Goal: Check status: Check status

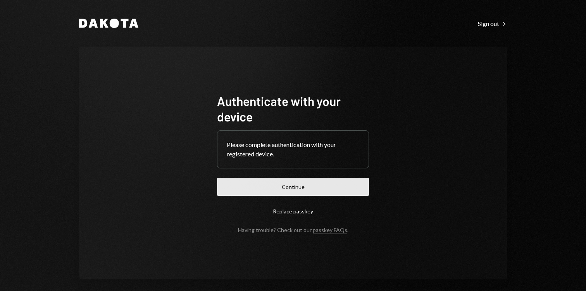
click at [303, 188] on button "Continue" at bounding box center [293, 187] width 152 height 18
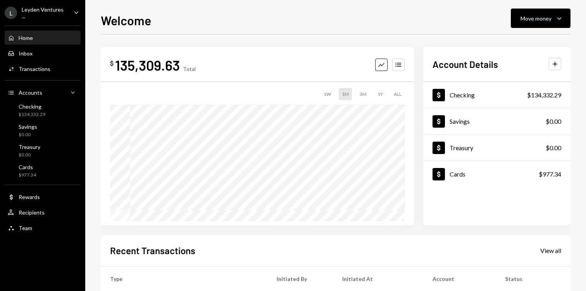
click at [56, 14] on div "Leyden Ventures ..." at bounding box center [45, 12] width 46 height 13
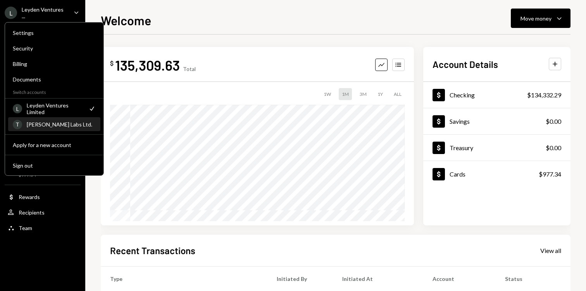
click at [48, 121] on div "[PERSON_NAME] Labs Ltd." at bounding box center [61, 124] width 69 height 7
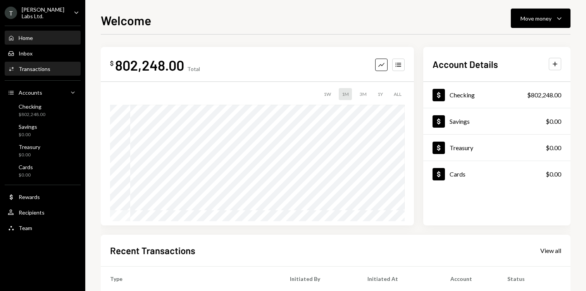
click at [36, 71] on div "Transactions" at bounding box center [35, 69] width 32 height 7
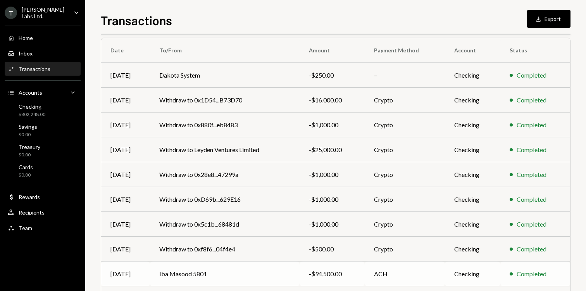
scroll to position [58, 0]
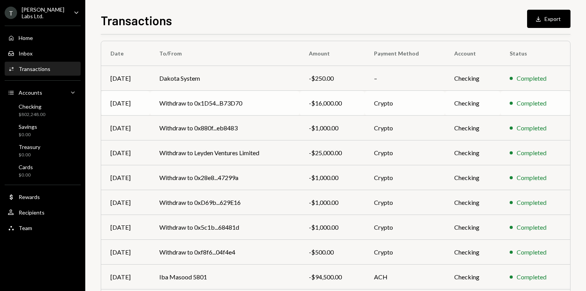
click at [284, 110] on td "Withdraw to 0x1D54...B73D70" at bounding box center [225, 103] width 150 height 25
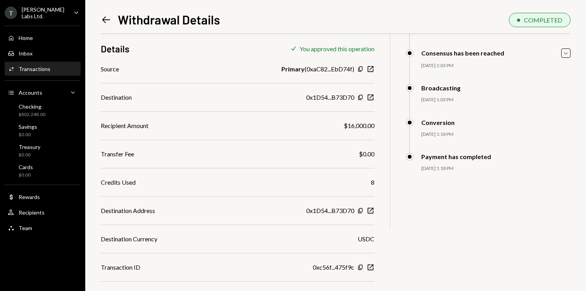
scroll to position [105, 0]
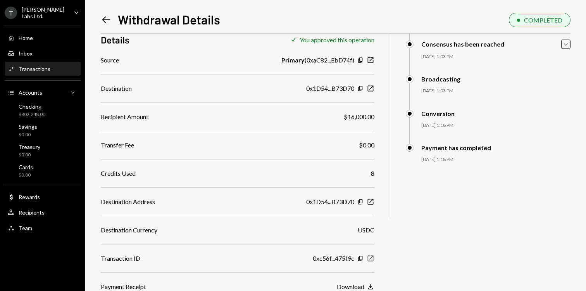
click at [369, 257] on icon "New Window" at bounding box center [371, 258] width 8 height 8
click at [361, 285] on div "Download" at bounding box center [351, 286] width 28 height 7
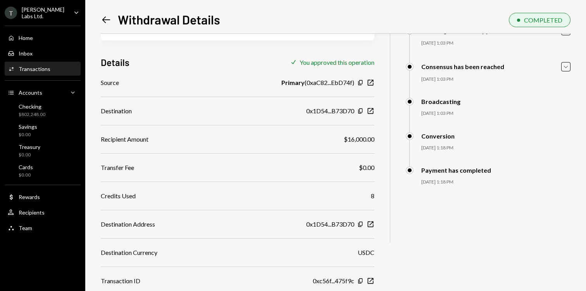
scroll to position [104, 0]
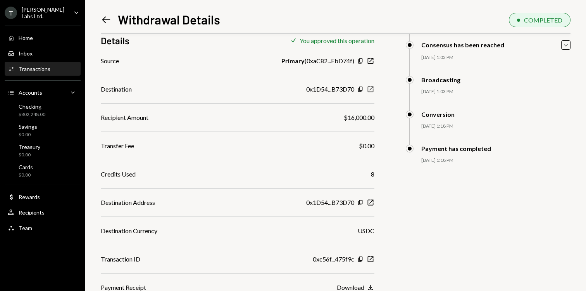
click at [369, 88] on icon "New Window" at bounding box center [371, 89] width 8 height 8
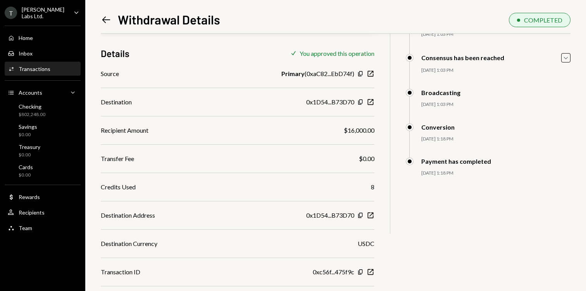
scroll to position [105, 0]
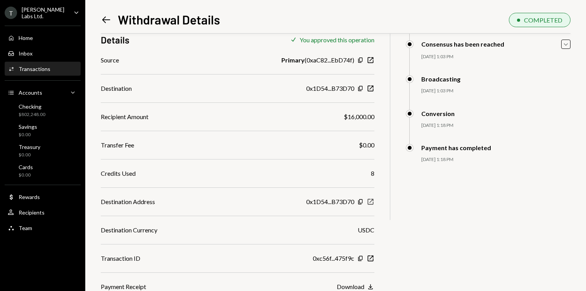
click at [372, 202] on icon "New Window" at bounding box center [371, 202] width 8 height 8
